Goal: Information Seeking & Learning: Understand process/instructions

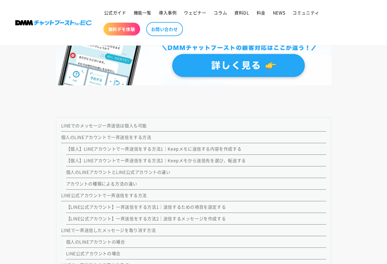
scroll to position [533, 0]
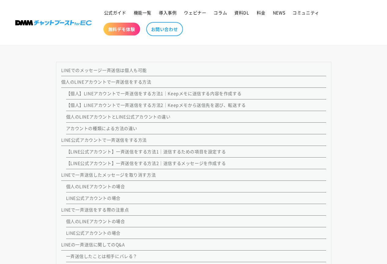
click at [106, 139] on link "LINE公式アカウントで一斉送信をする方法" at bounding box center [104, 140] width 86 height 6
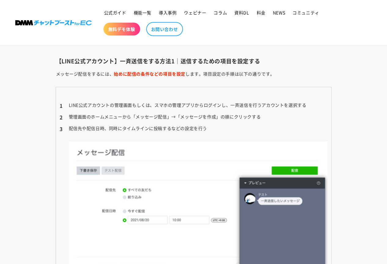
click at [229, 105] on li "LINE公式アカウントの管理画面もしくは、スマホの管理アプリからログインし、一斉送信を行うアカウントを選択する" at bounding box center [194, 105] width 268 height 9
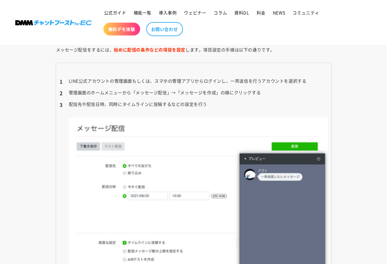
scroll to position [1840, 0]
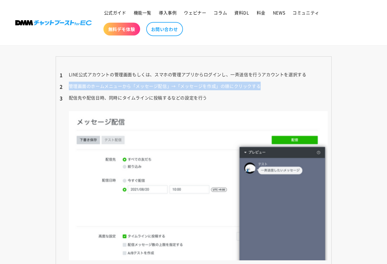
drag, startPoint x: 70, startPoint y: 86, endPoint x: 261, endPoint y: 86, distance: 190.1
click at [261, 86] on li "管理画面のホームメニューから「メッセージ配信」→「メッセージを作成」の順にクリックする" at bounding box center [194, 86] width 268 height 9
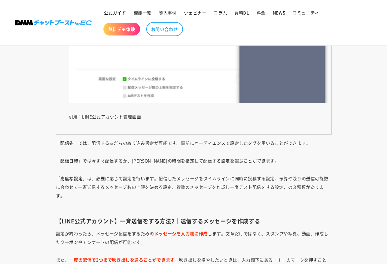
scroll to position [2023, 0]
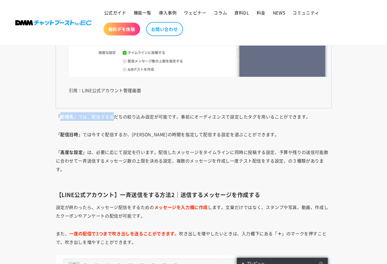
drag, startPoint x: 60, startPoint y: 117, endPoint x: 113, endPoint y: 112, distance: 52.5
click at [113, 112] on p "「 配信先 」では、配信する友だちの絞り込み設定が可能です。事前にオーディエンスで設定したタグを用いることができます。" at bounding box center [194, 116] width 276 height 9
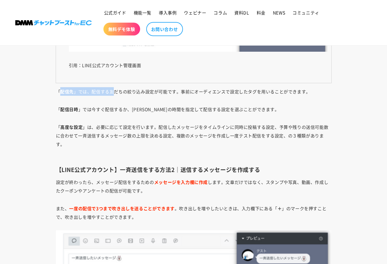
scroll to position [2054, 0]
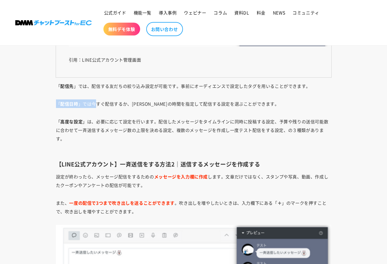
drag, startPoint x: 57, startPoint y: 103, endPoint x: 98, endPoint y: 103, distance: 41.6
click at [98, 103] on p "「 配信日時 」では今すぐ配信するか、[PERSON_NAME]の時間を指定して配信する設定を選ぶことができます。" at bounding box center [194, 103] width 276 height 9
click at [120, 105] on p "「 配信日時 」では今すぐ配信するか、[PERSON_NAME]の時間を指定して配信する設定を選ぶことができます。" at bounding box center [194, 103] width 276 height 9
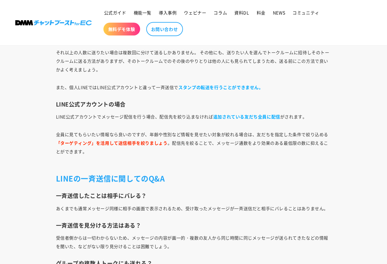
scroll to position [3003, 0]
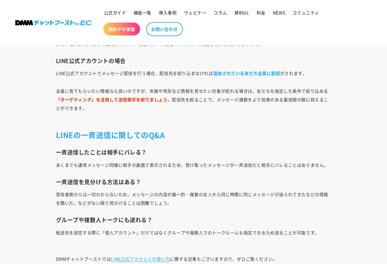
scroll to position [533, 0]
